Goal: Task Accomplishment & Management: Manage account settings

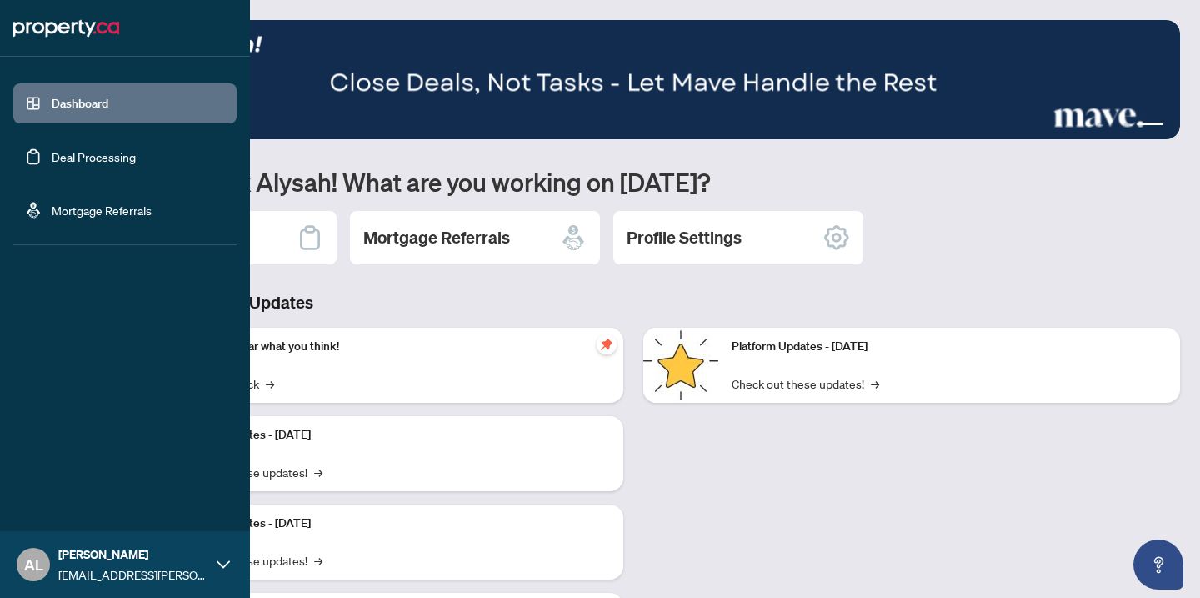
click at [78, 153] on link "Deal Processing" at bounding box center [94, 156] width 84 height 15
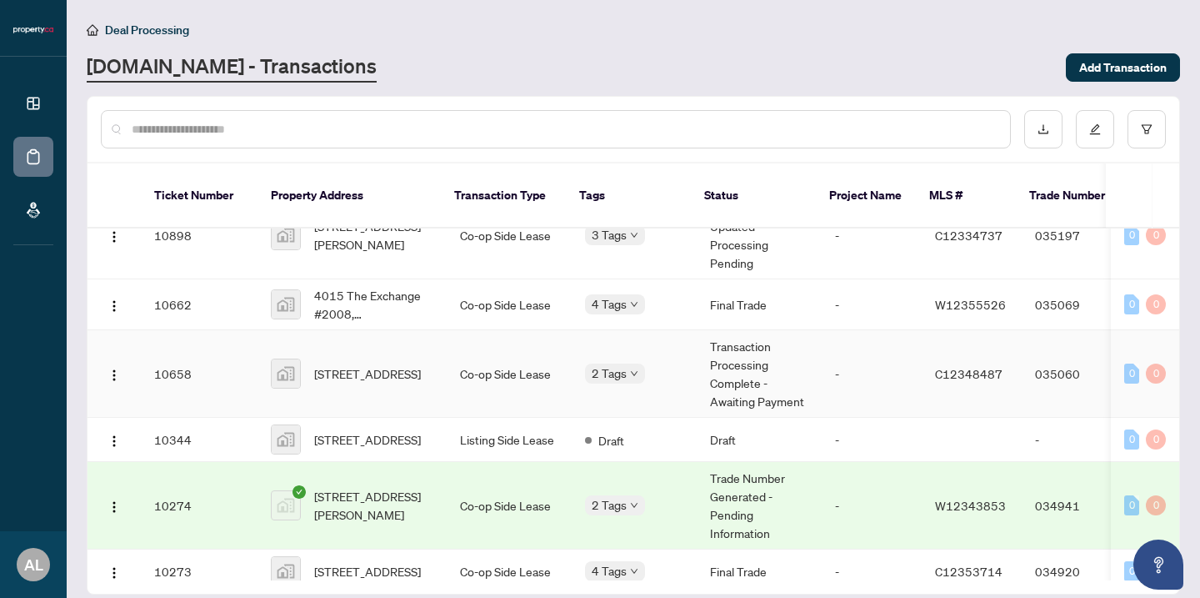
scroll to position [123, 0]
click at [449, 373] on td "Co-op Side Lease" at bounding box center [509, 376] width 125 height 88
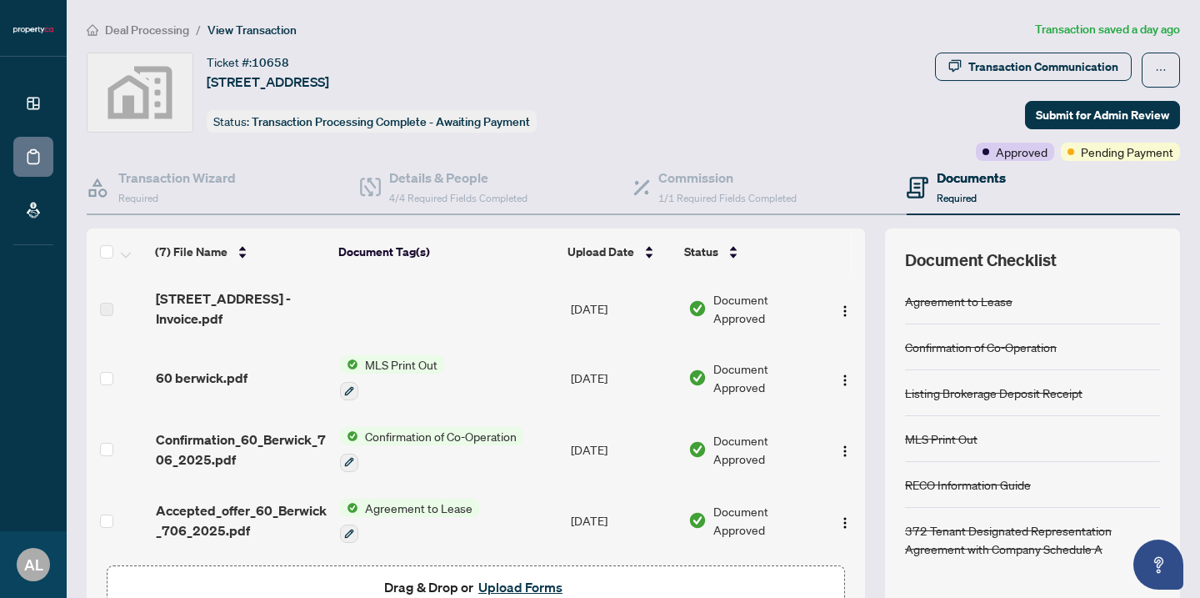
click at [158, 34] on span "Deal Processing" at bounding box center [147, 30] width 84 height 15
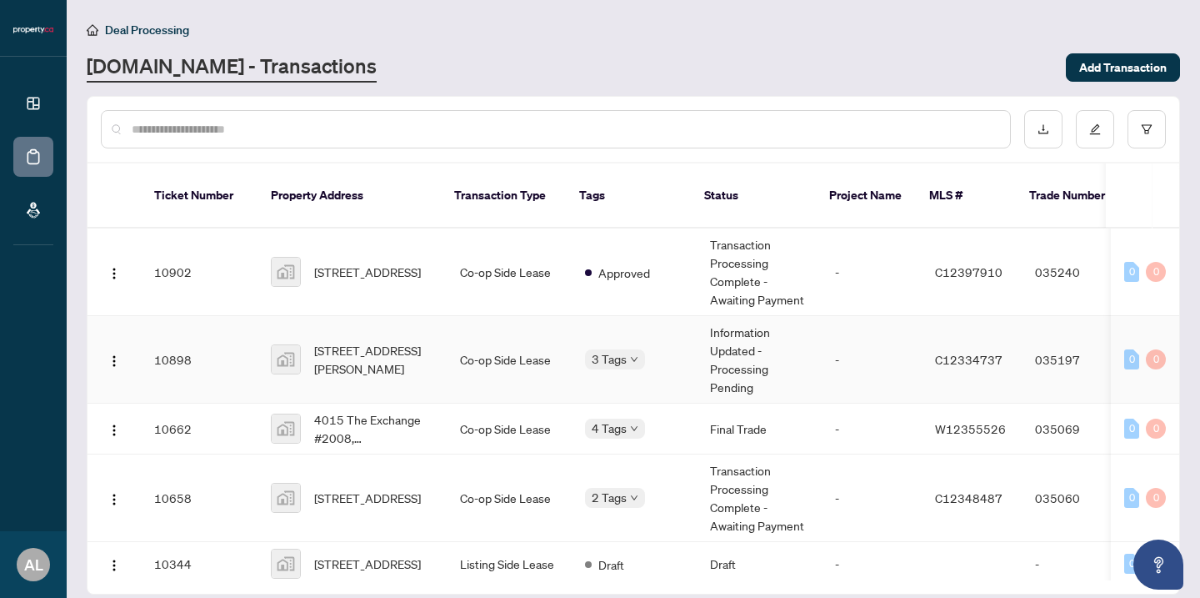
click at [167, 328] on td "10898" at bounding box center [199, 360] width 117 height 88
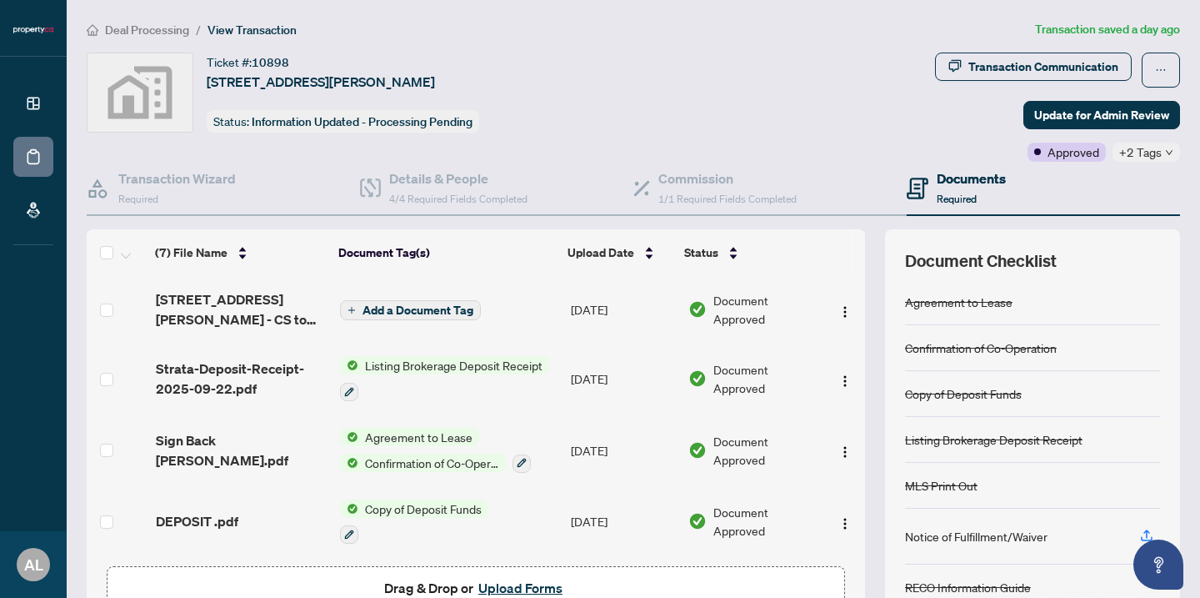
click at [1149, 148] on span "+2 Tags" at bounding box center [1140, 152] width 43 height 19
click at [881, 141] on div "Ticket #: [STREET_ADDRESS][PERSON_NAME] Status: Information Updated - Processin…" at bounding box center [507, 107] width 849 height 109
